Goal: Use online tool/utility: Utilize a website feature to perform a specific function

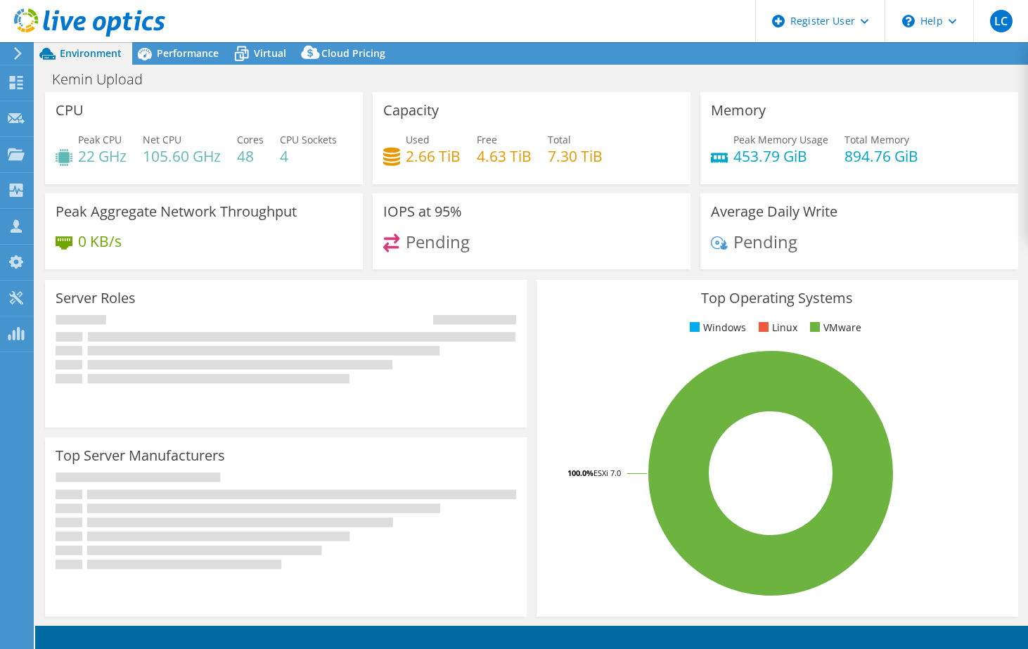
select select "USWest"
select select "USD"
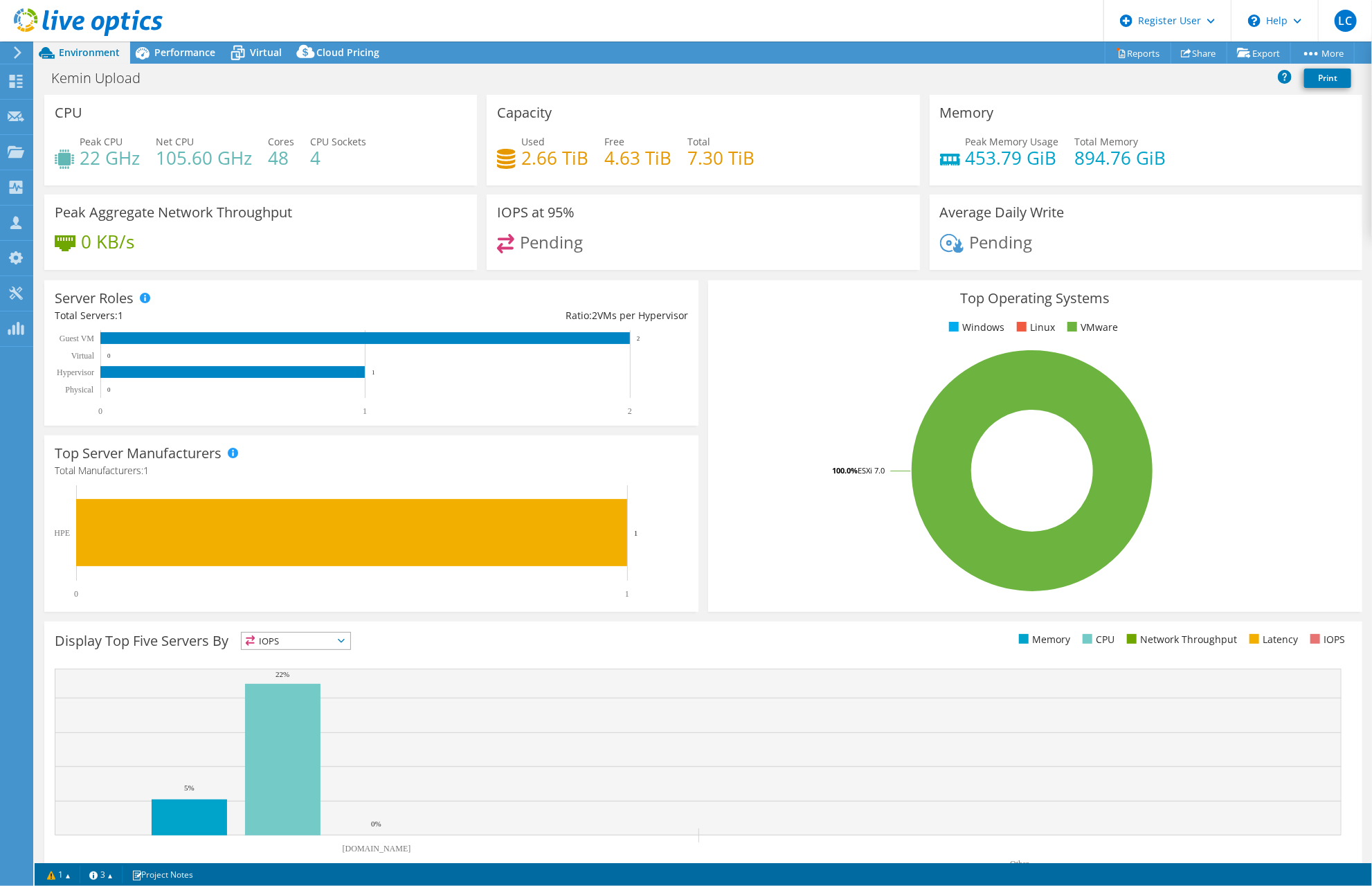
click at [178, 50] on span "Performance" at bounding box center [185, 51] width 61 height 13
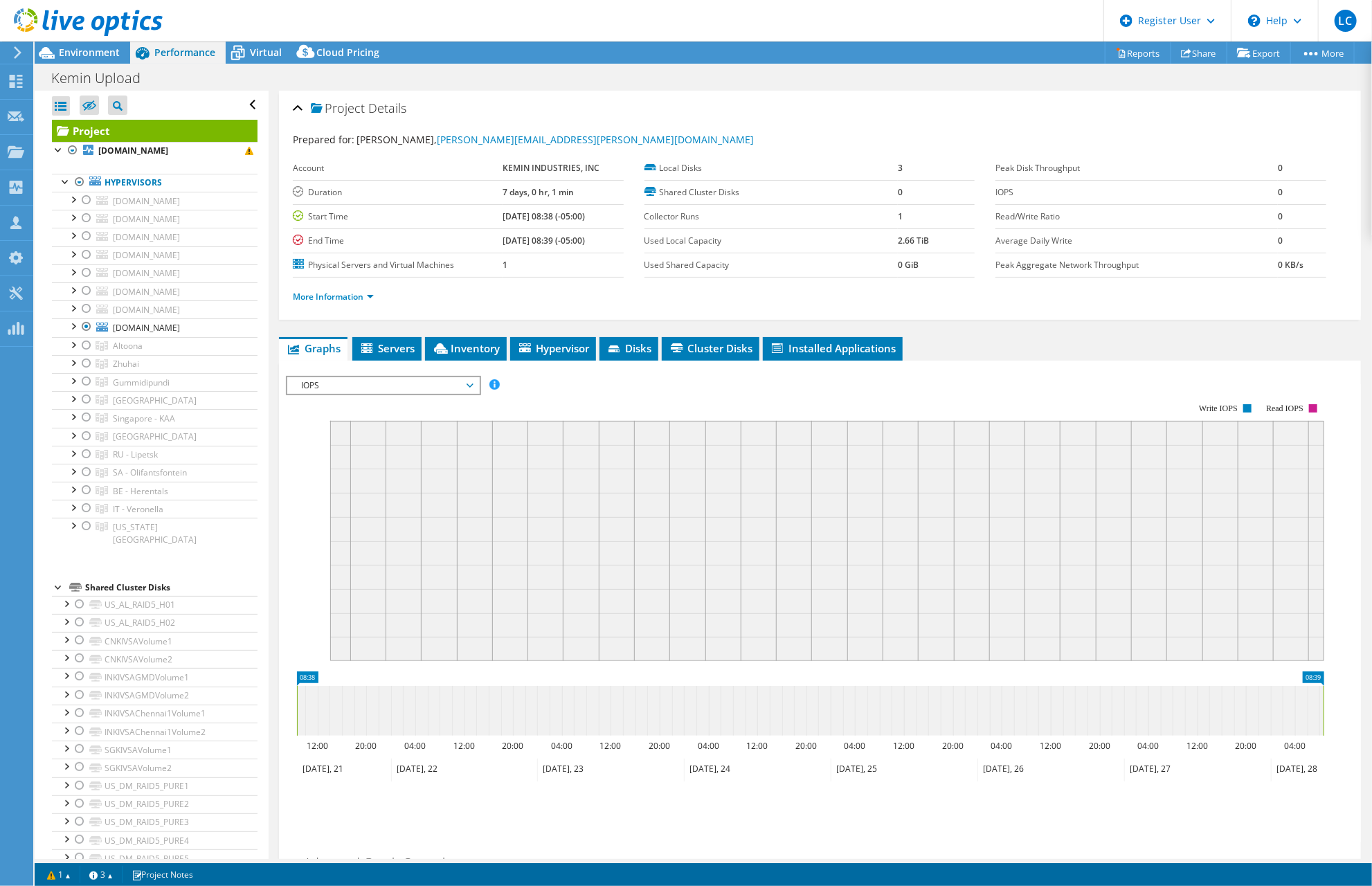
click at [89, 49] on span "Environment" at bounding box center [90, 51] width 61 height 13
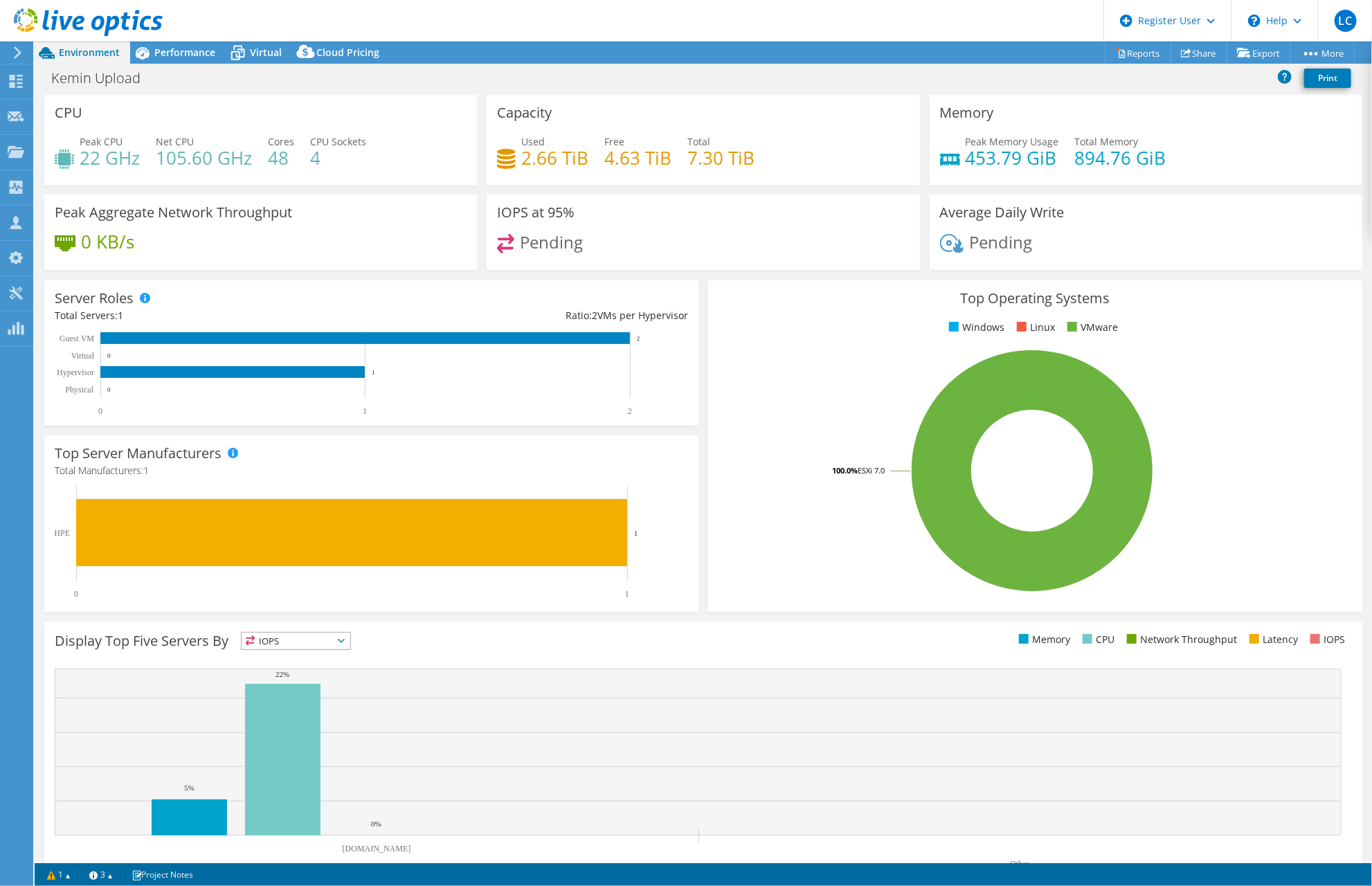
click at [251, 49] on span "Virtual" at bounding box center [266, 51] width 31 height 13
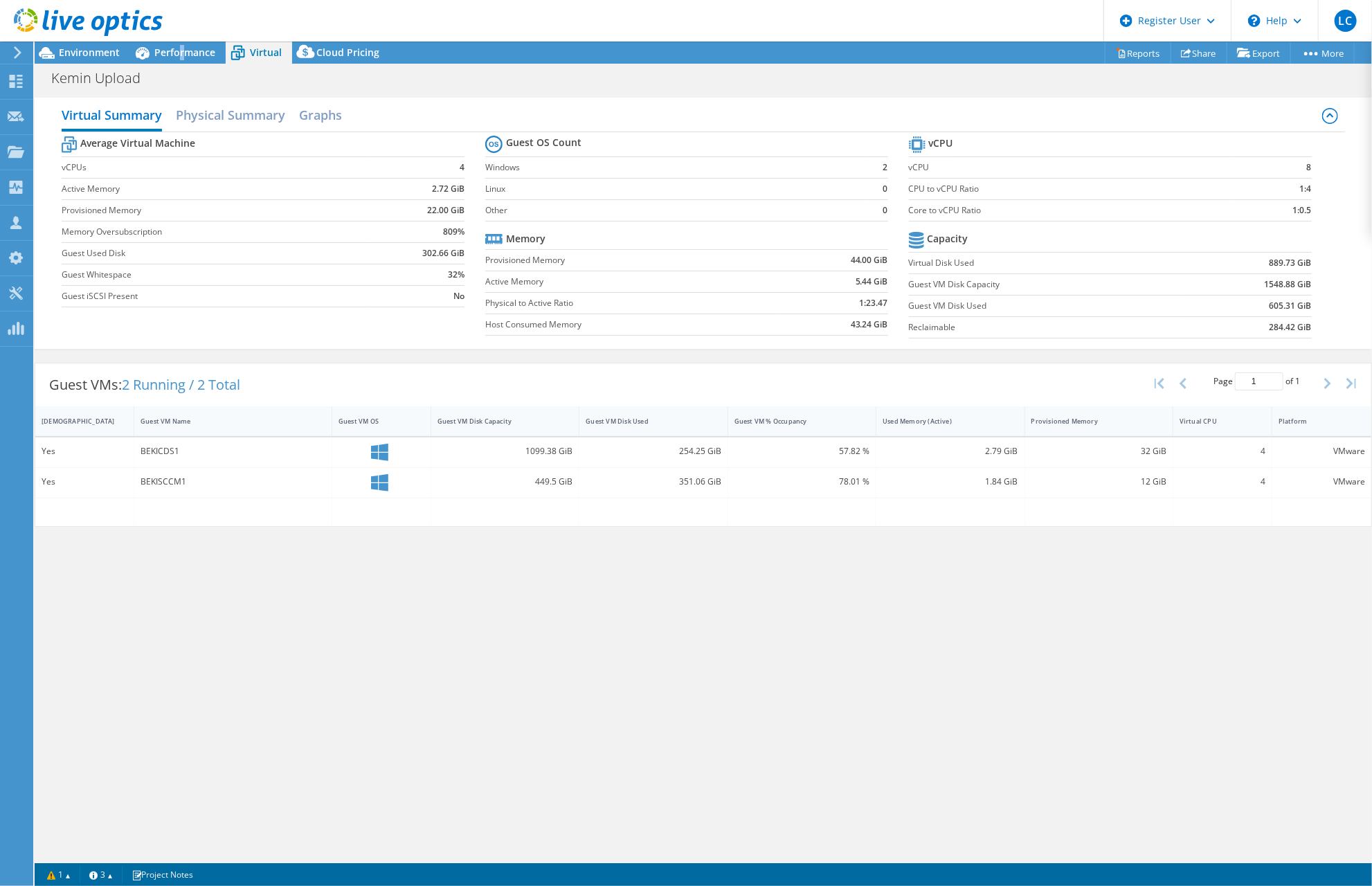
click at [181, 52] on span "Performance" at bounding box center [185, 51] width 61 height 13
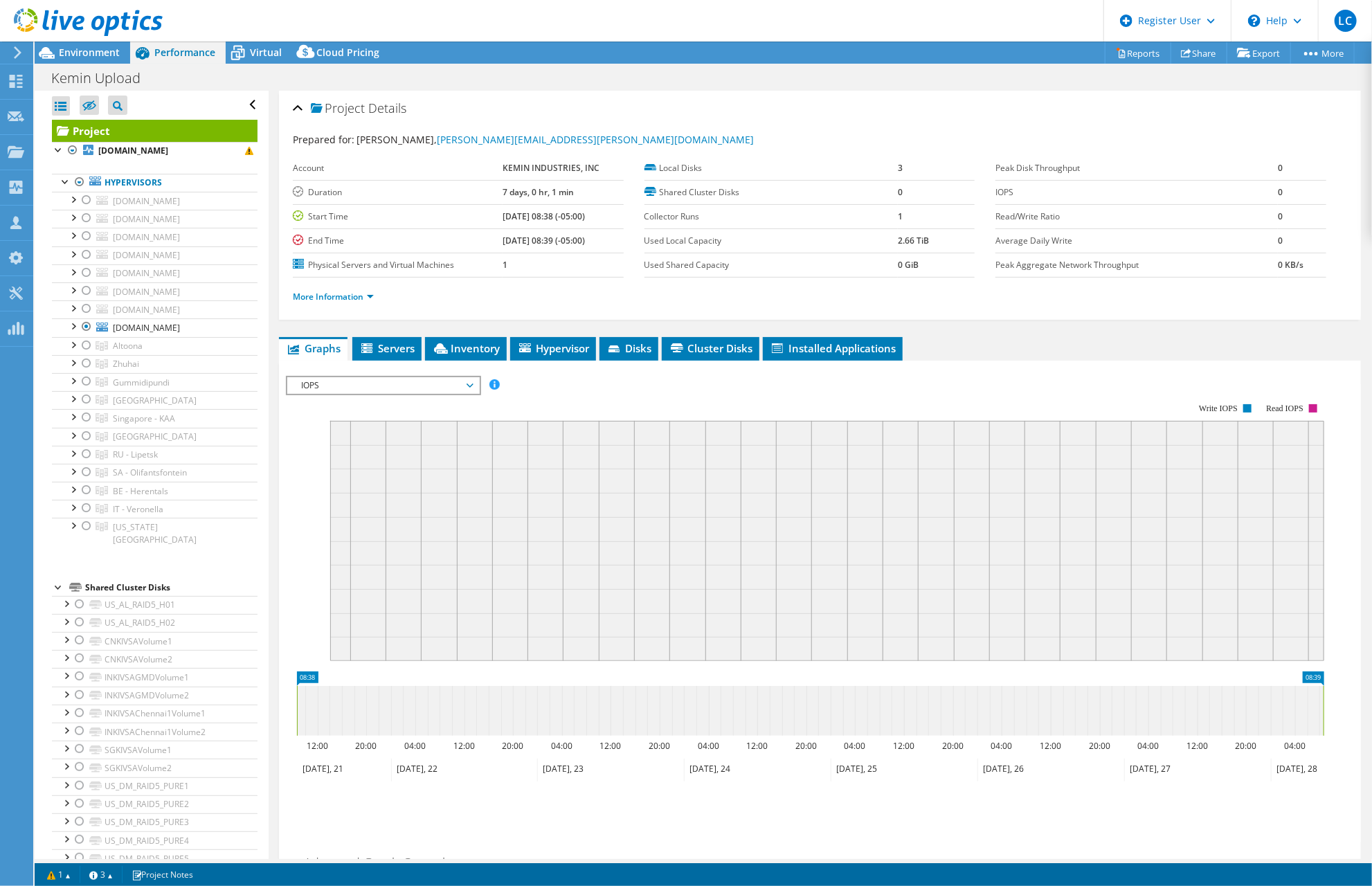
click at [86, 326] on div at bounding box center [87, 327] width 14 height 17
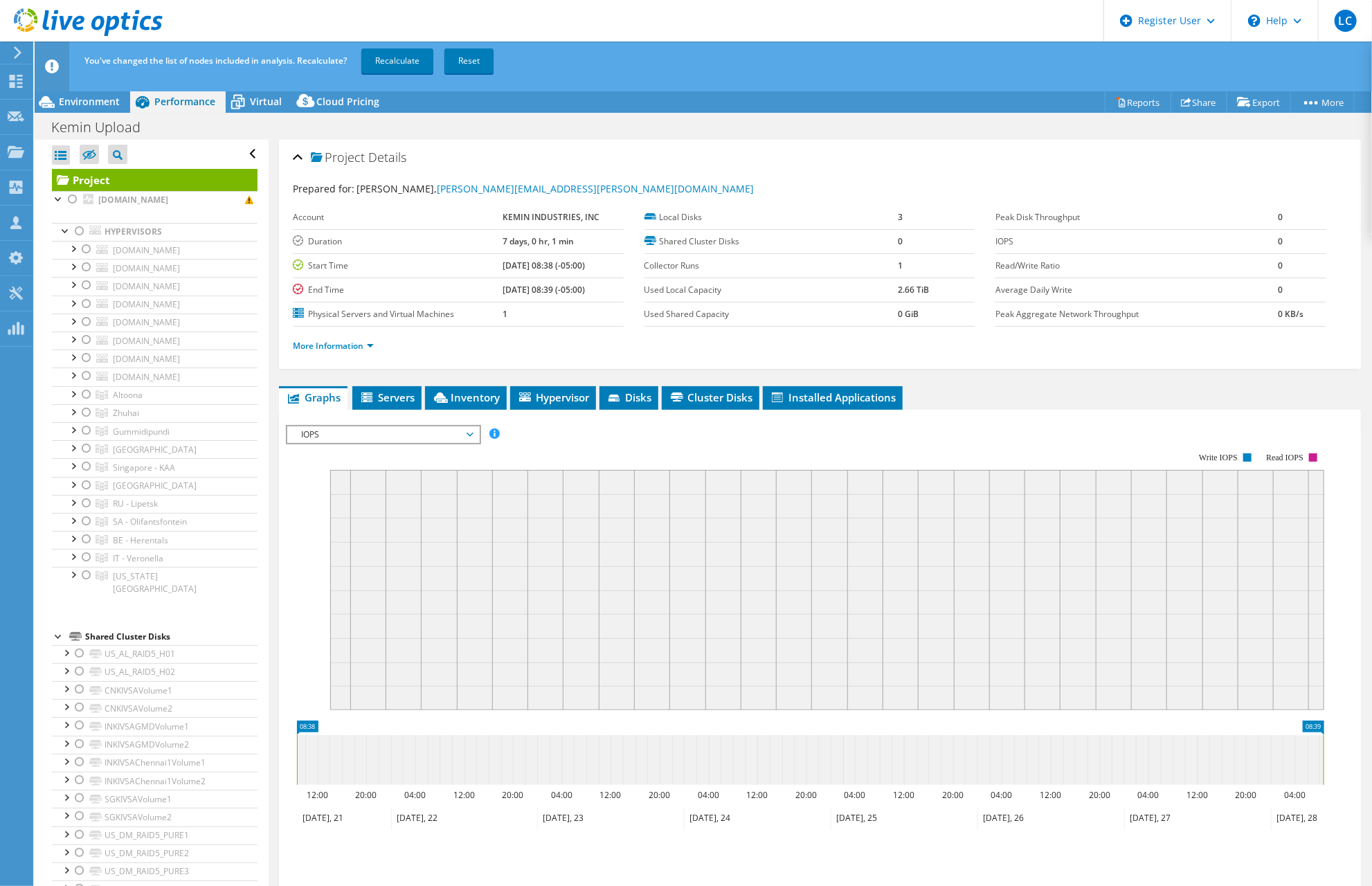
click at [85, 537] on div at bounding box center [87, 539] width 14 height 17
click at [389, 54] on link "Recalculate" at bounding box center [397, 60] width 72 height 25
click at [102, 97] on span "Environment" at bounding box center [90, 100] width 61 height 13
